Goal: Task Accomplishment & Management: Manage account settings

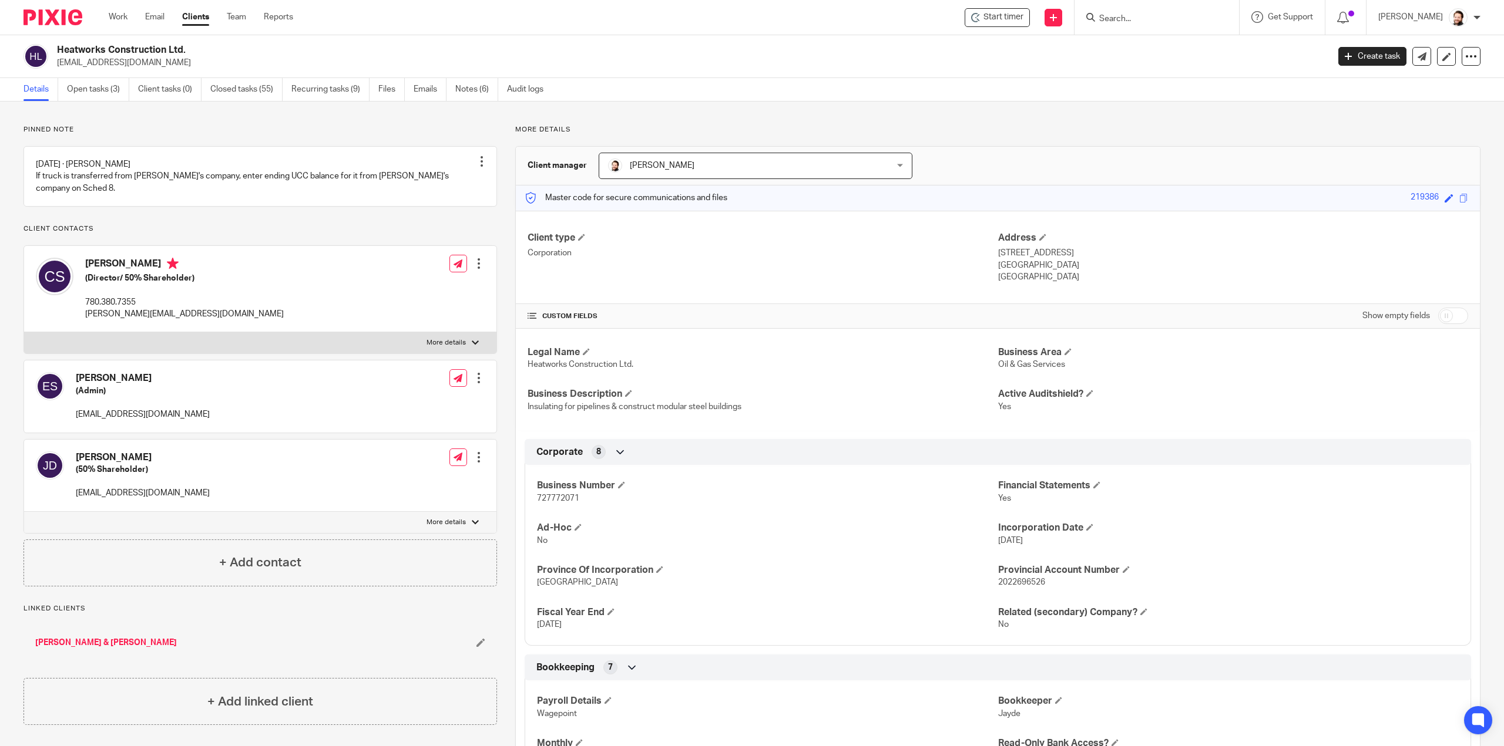
click at [551, 501] on span "727772071" at bounding box center [558, 499] width 42 height 8
copy span "727772071"
click at [104, 86] on link "Open tasks (3)" at bounding box center [98, 89] width 62 height 23
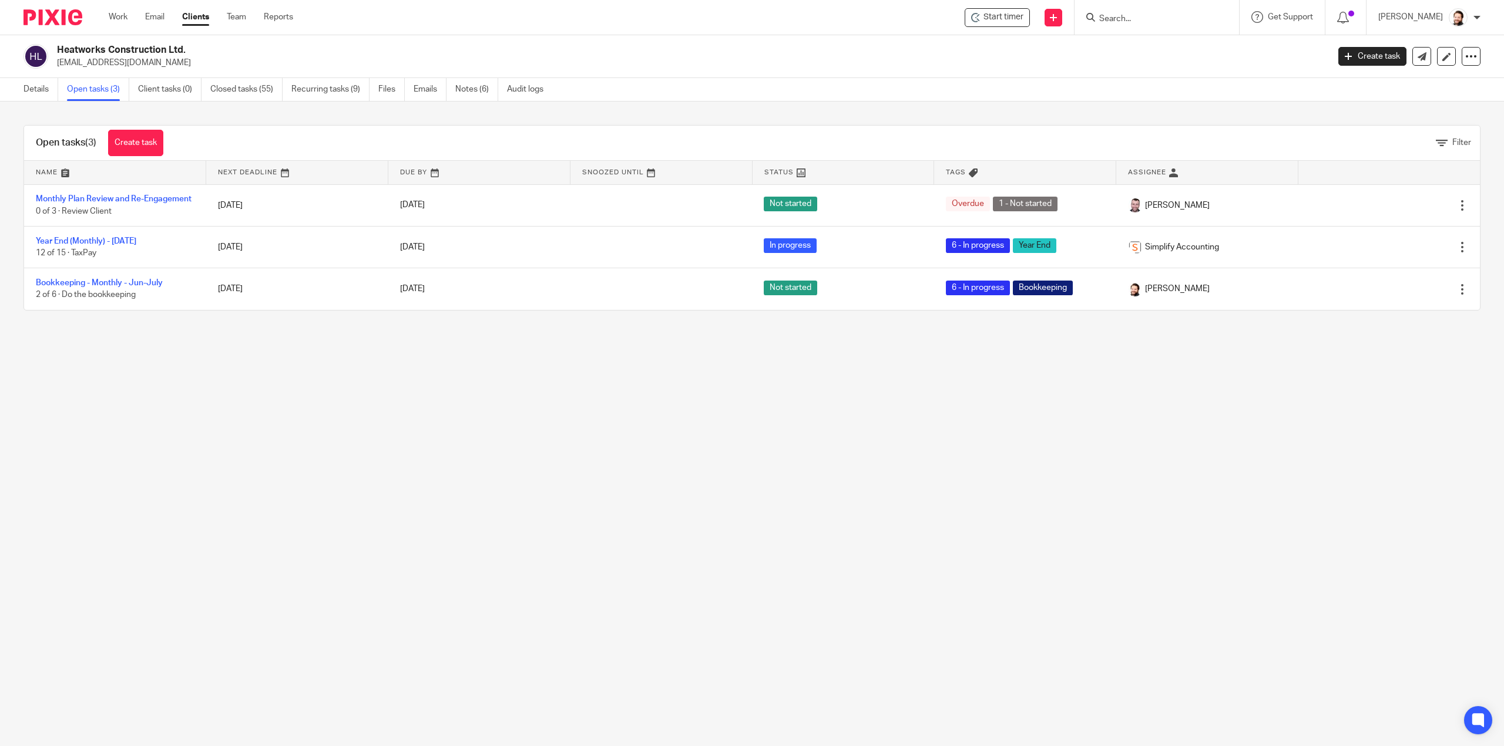
drag, startPoint x: 241, startPoint y: 16, endPoint x: 238, endPoint y: 4, distance: 13.1
